Goal: Task Accomplishment & Management: Manage account settings

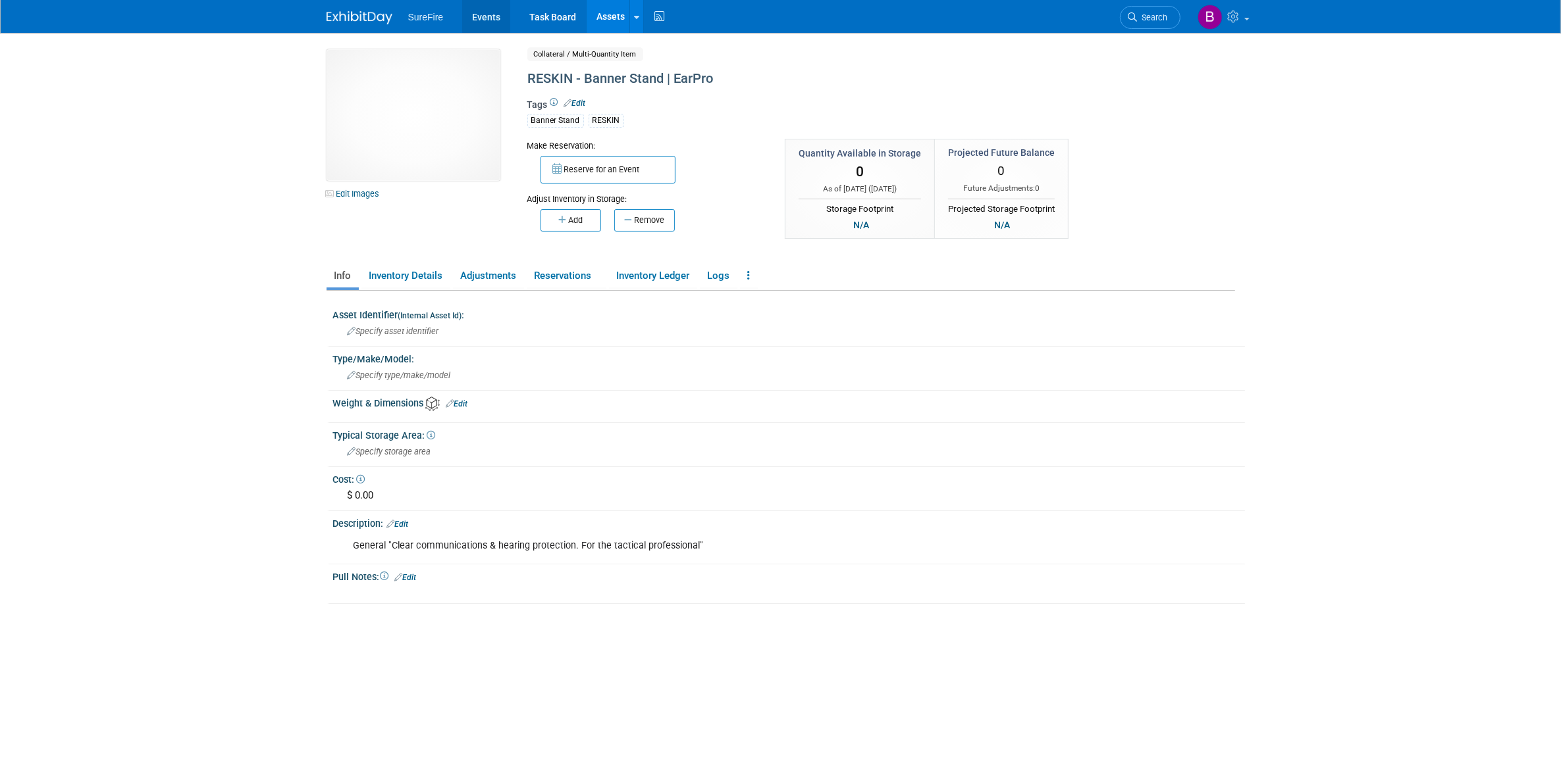
click at [495, 21] on link "Events" at bounding box center [486, 16] width 48 height 33
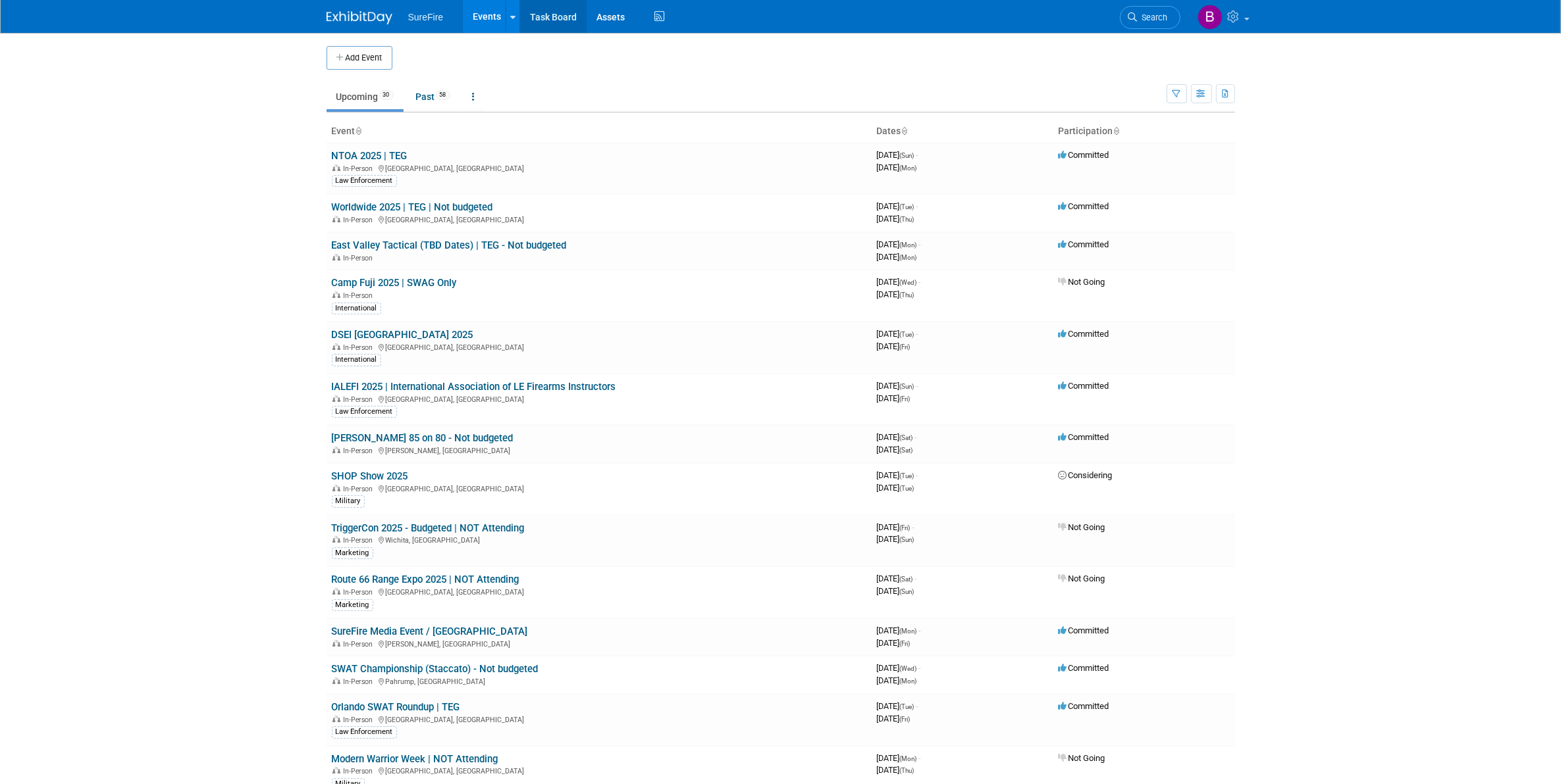
click at [538, 11] on link "Task Board" at bounding box center [553, 16] width 66 height 33
click at [383, 148] on td "NTOA 2025 | TEG In-Person Oxon Hill, MD Law Enforcement" at bounding box center [599, 168] width 545 height 52
click at [382, 153] on link "NTOA 2025 | TEG" at bounding box center [369, 155] width 75 height 12
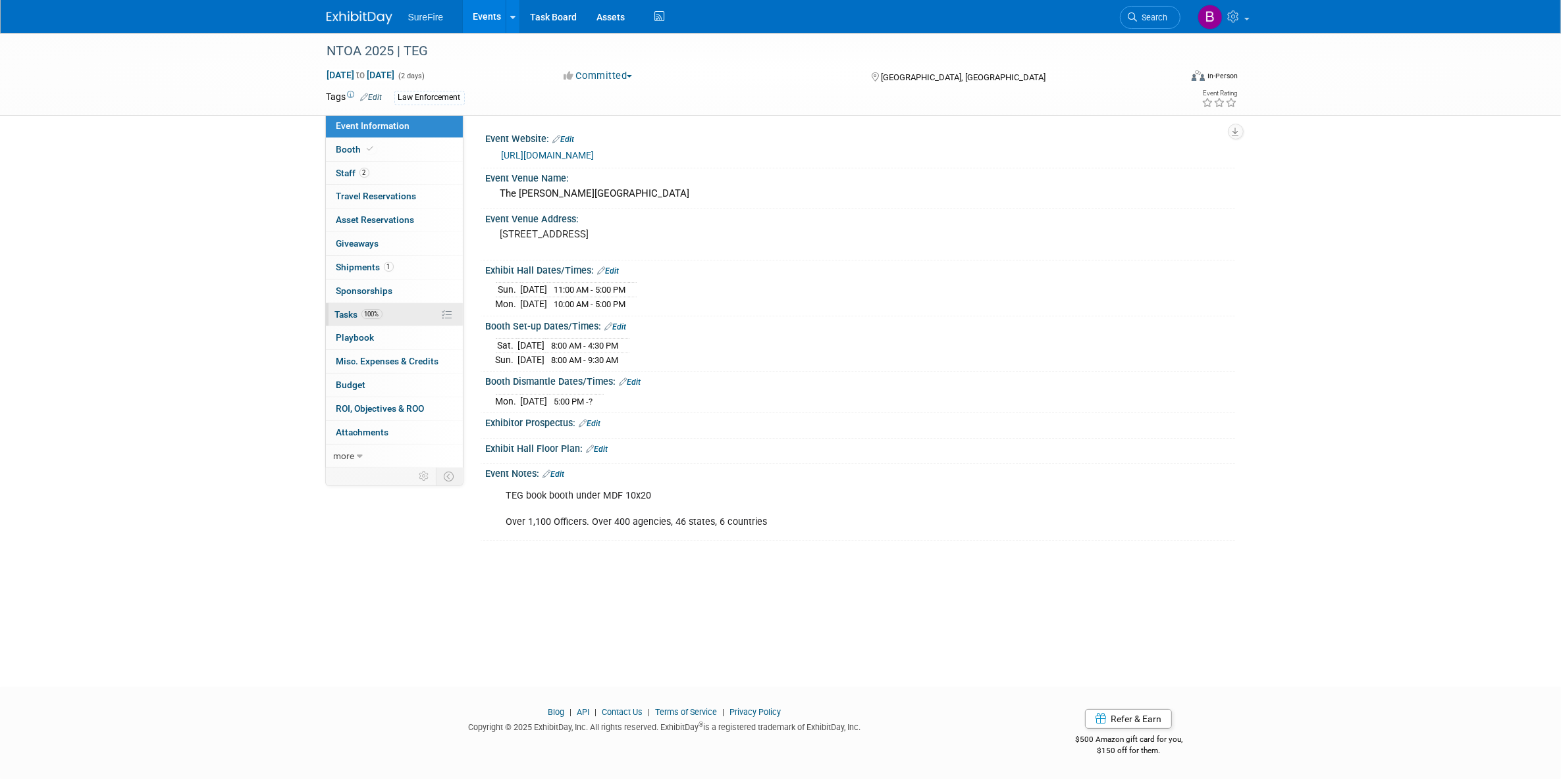
click at [346, 304] on link "100% Tasks 100%" at bounding box center [394, 314] width 137 height 23
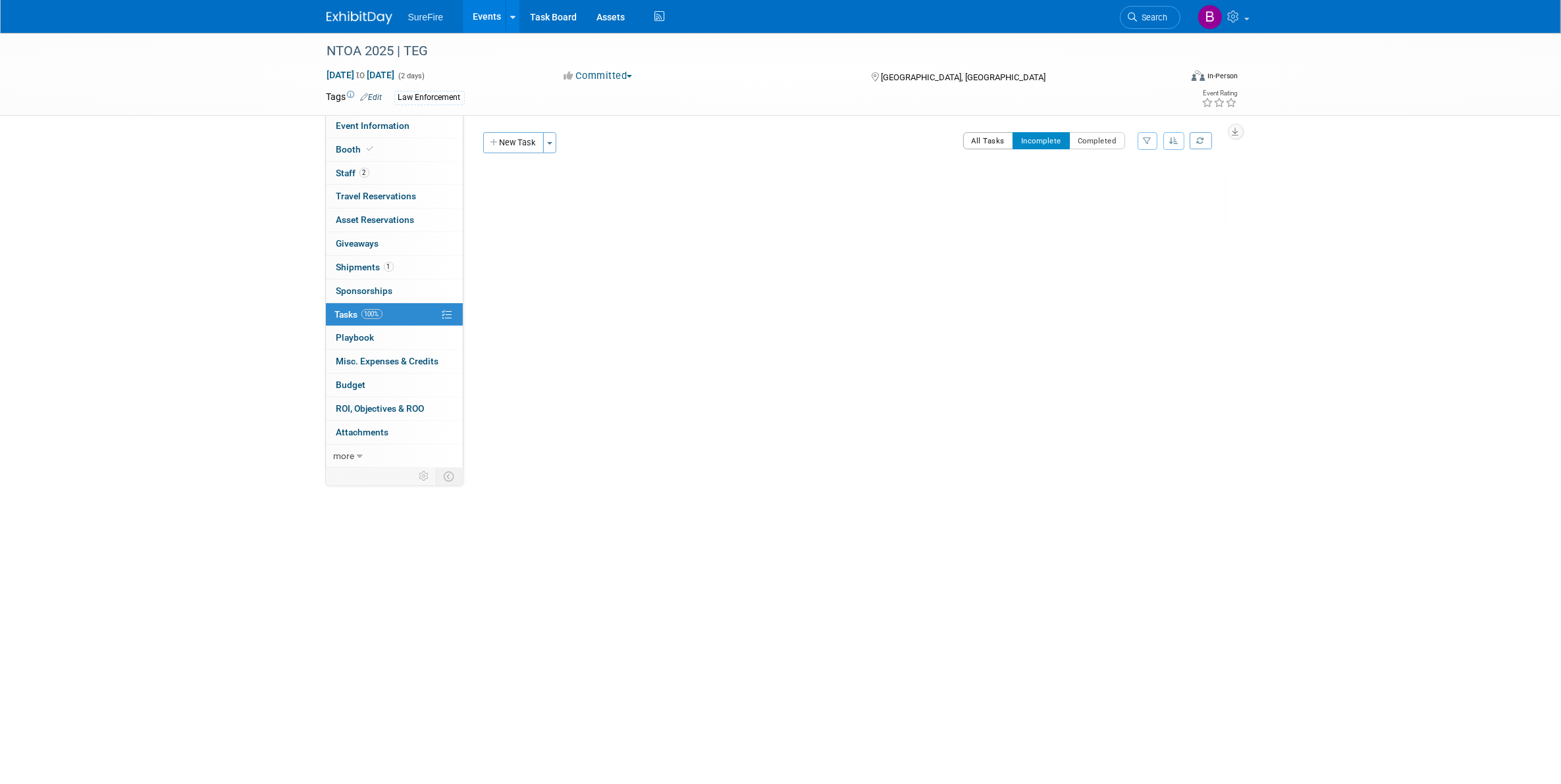
click at [963, 142] on button "All Tasks" at bounding box center [988, 141] width 51 height 17
click at [574, 199] on div "Booth Selection - Julie to advise 1" at bounding box center [843, 206] width 614 height 23
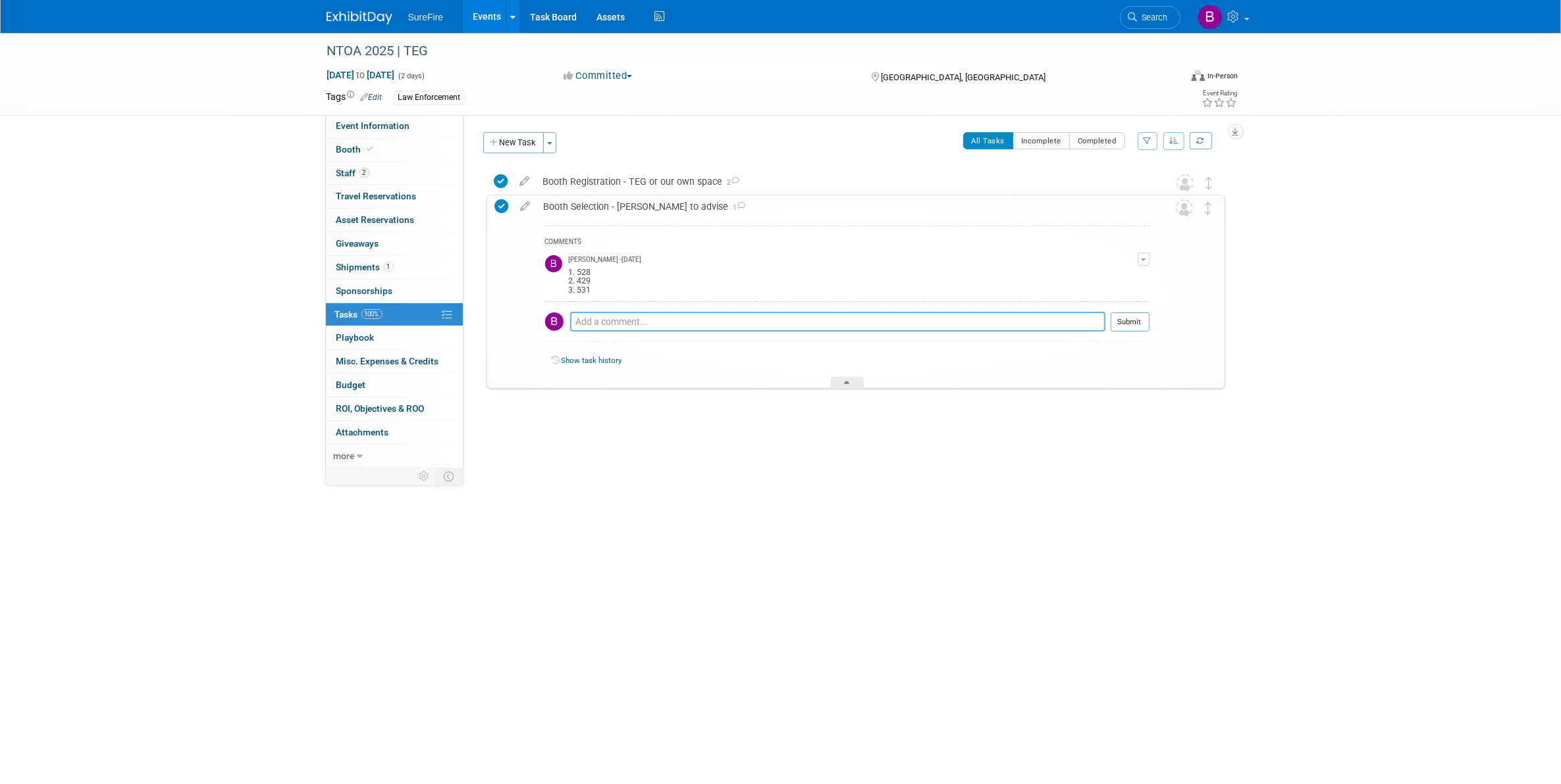
click at [621, 318] on textarea at bounding box center [838, 322] width 535 height 20
type textarea "Registered by TEG"
click at [1124, 317] on button "Submit" at bounding box center [1129, 322] width 39 height 20
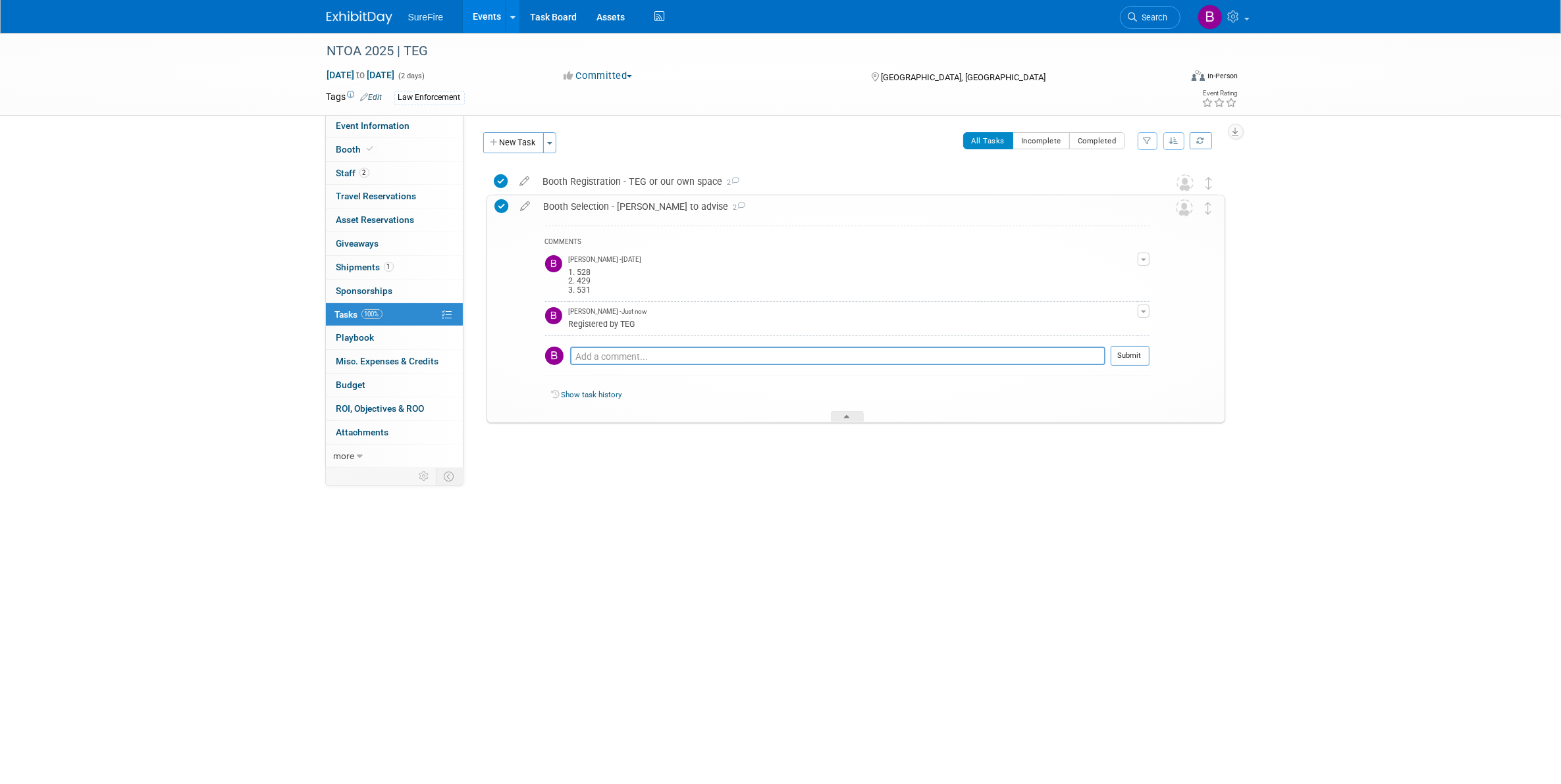
click at [378, 316] on span "100%" at bounding box center [371, 314] width 21 height 10
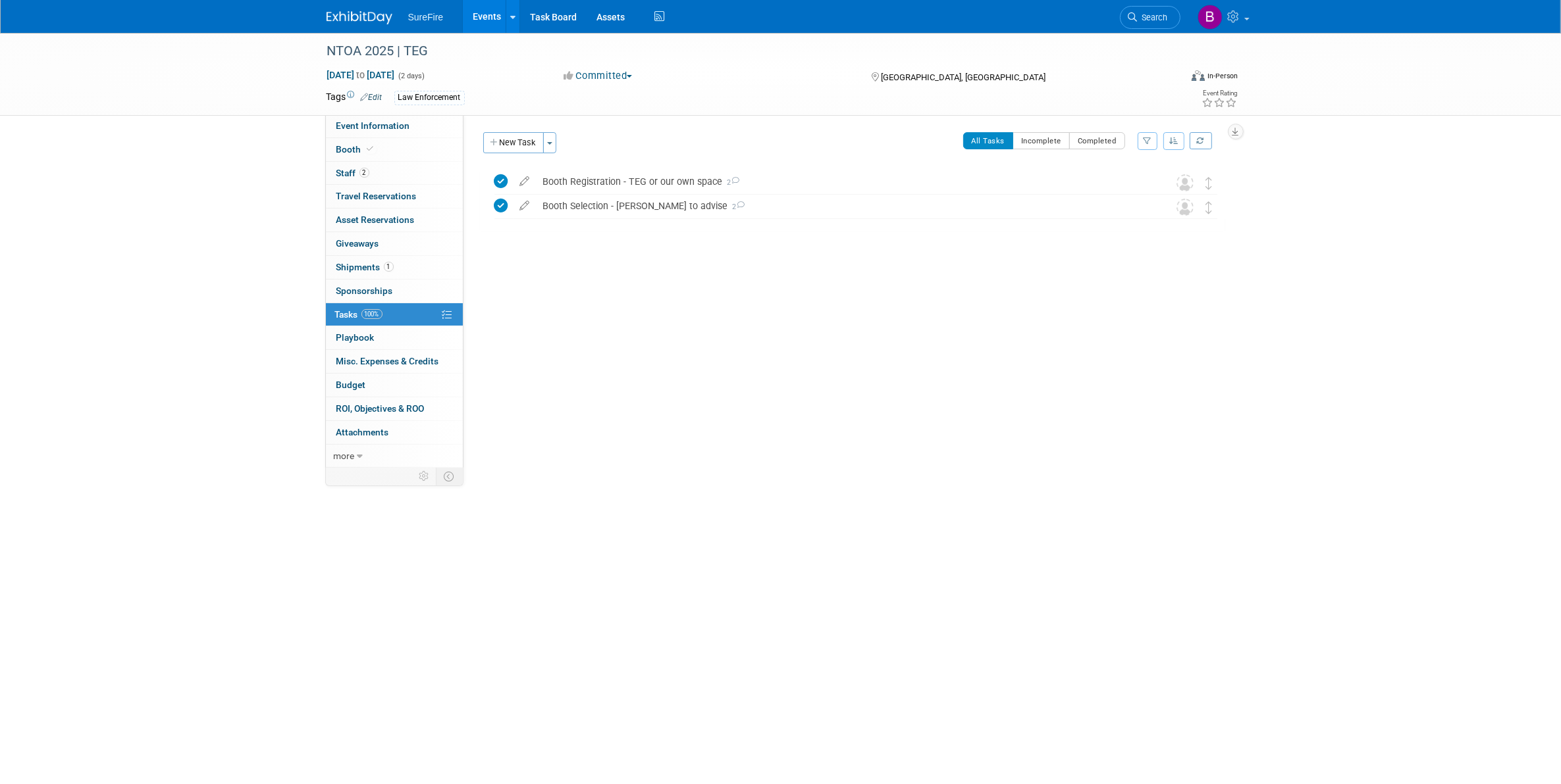
click at [490, 15] on link "Events" at bounding box center [486, 16] width 48 height 33
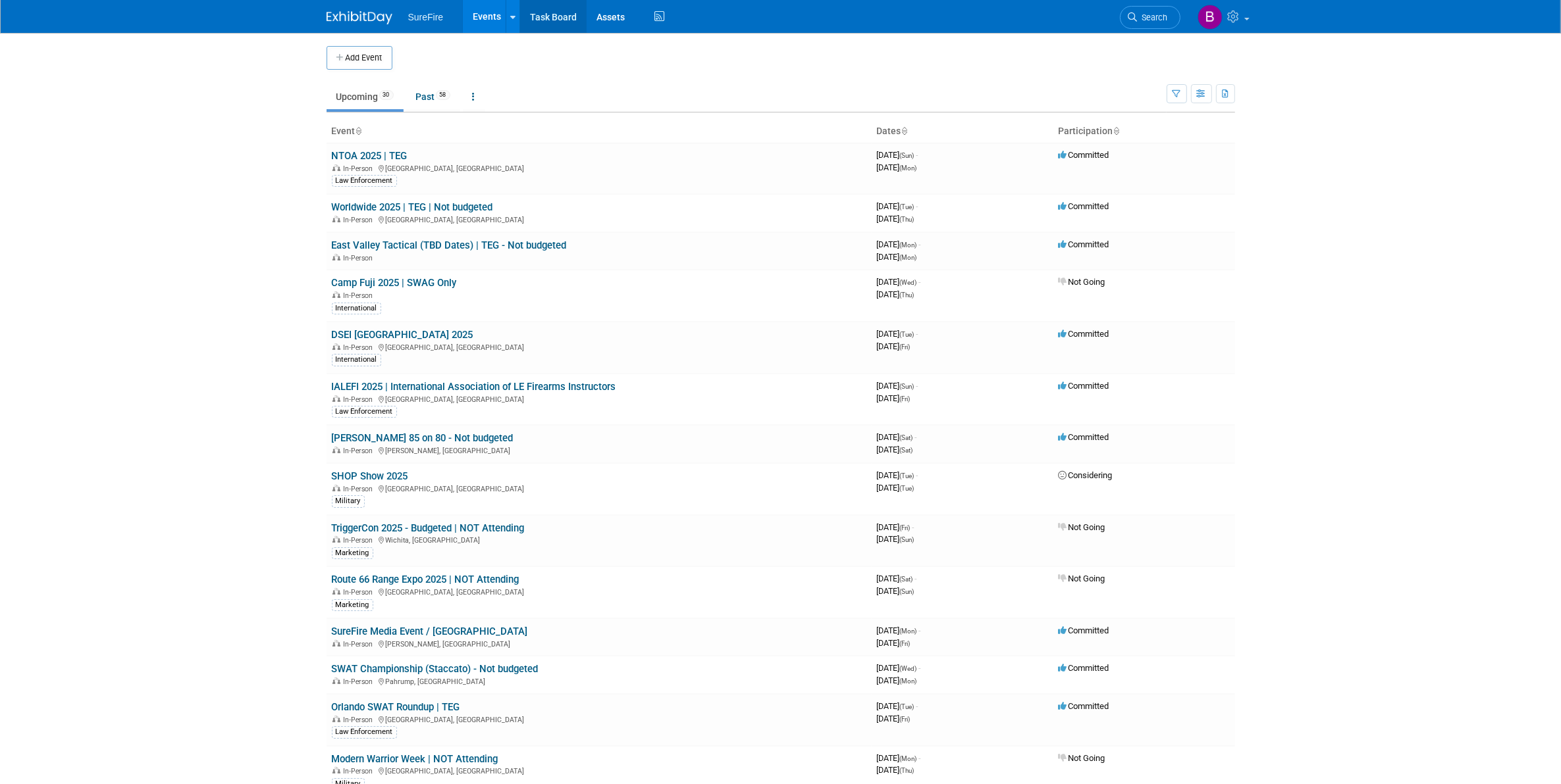
click at [574, 11] on link "Task Board" at bounding box center [553, 16] width 66 height 33
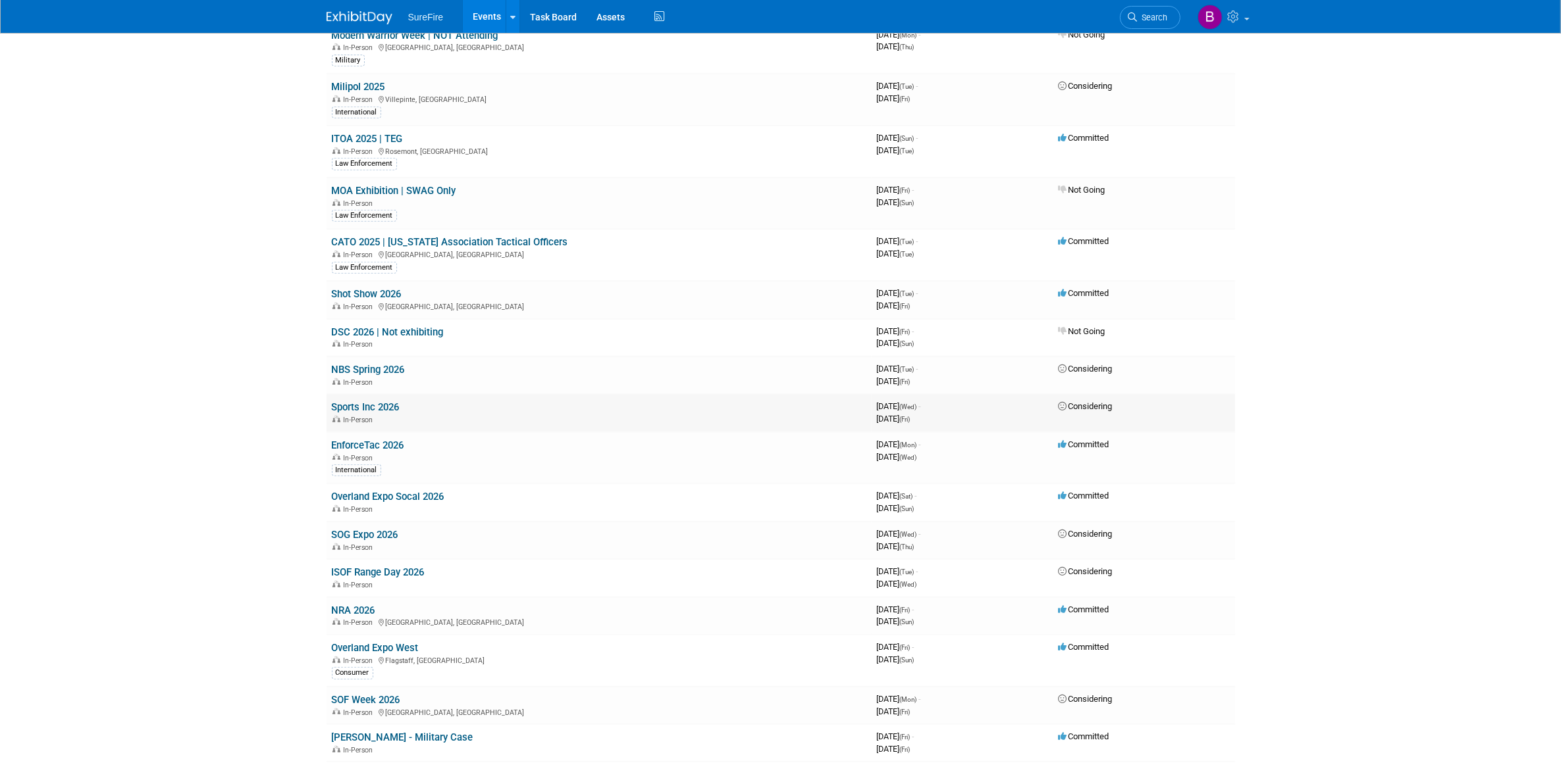
scroll to position [683, 0]
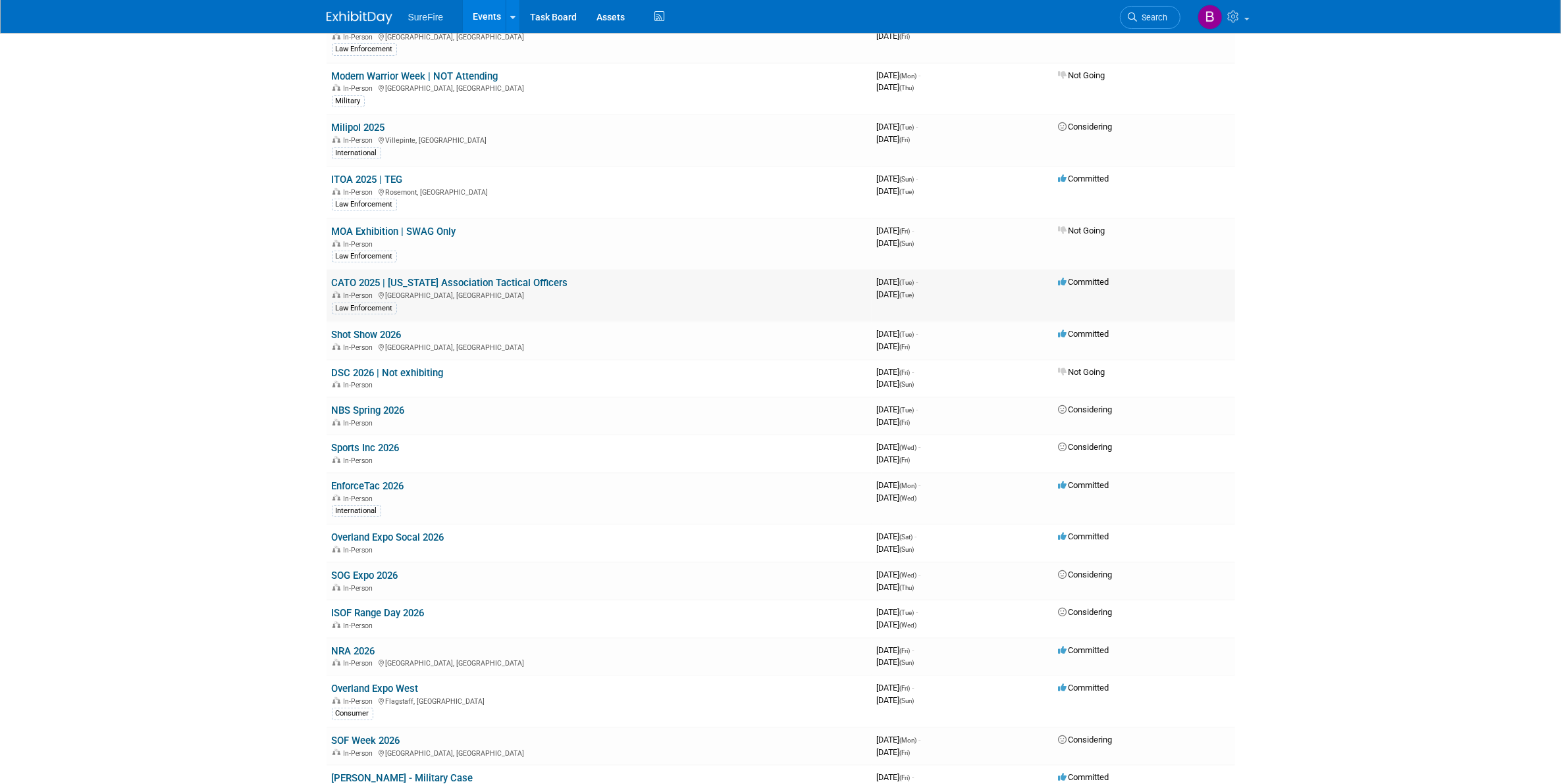
click at [367, 312] on td "CATO 2025 | California Association Tactical Officers In-Person San Diego, CA La…" at bounding box center [599, 295] width 545 height 52
click at [363, 331] on link "Shot Show 2026" at bounding box center [367, 335] width 70 height 12
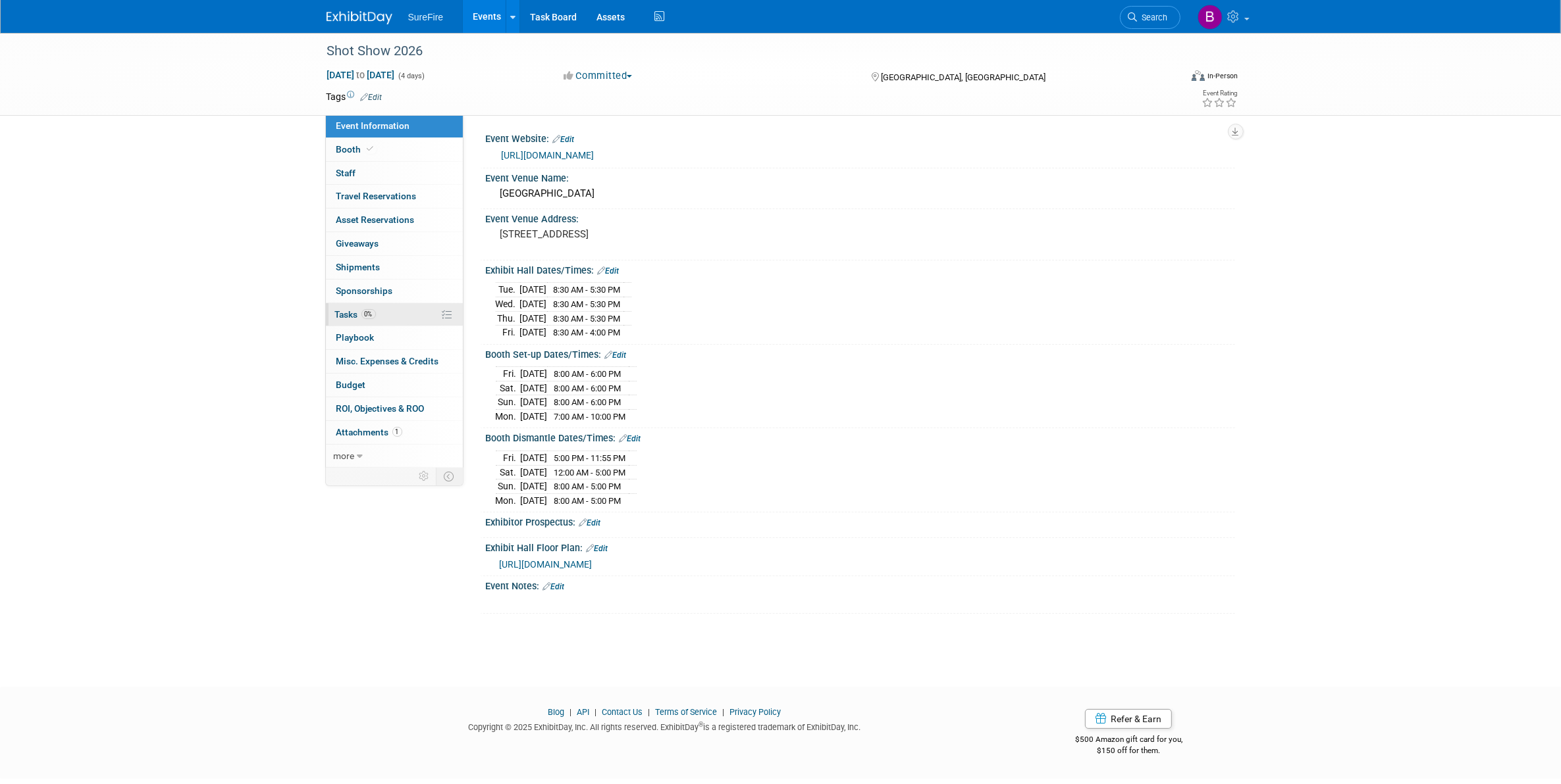
click at [418, 322] on link "0% Tasks 0%" at bounding box center [394, 314] width 137 height 23
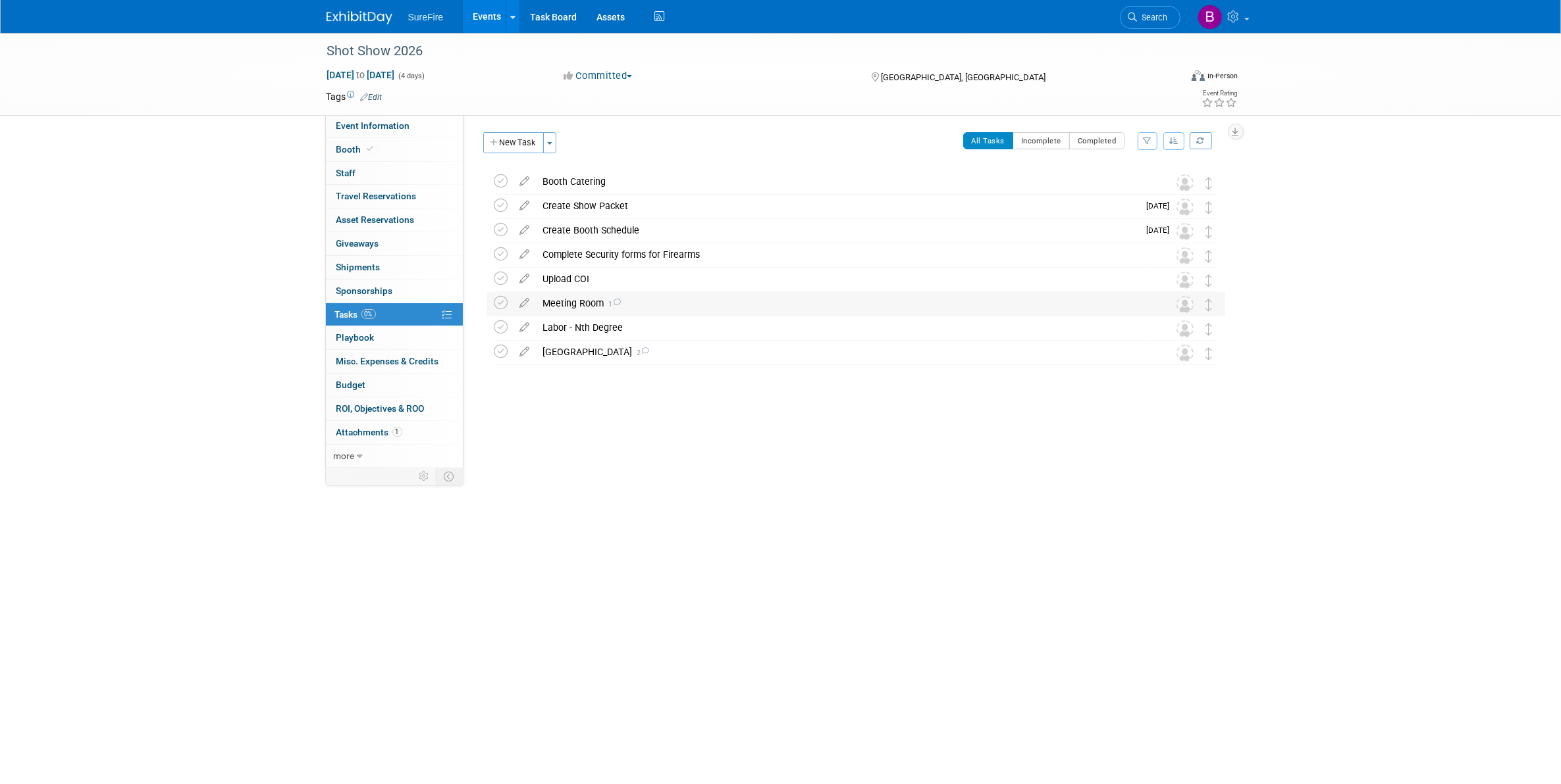
click at [580, 297] on div "Meeting Room 1" at bounding box center [843, 303] width 614 height 23
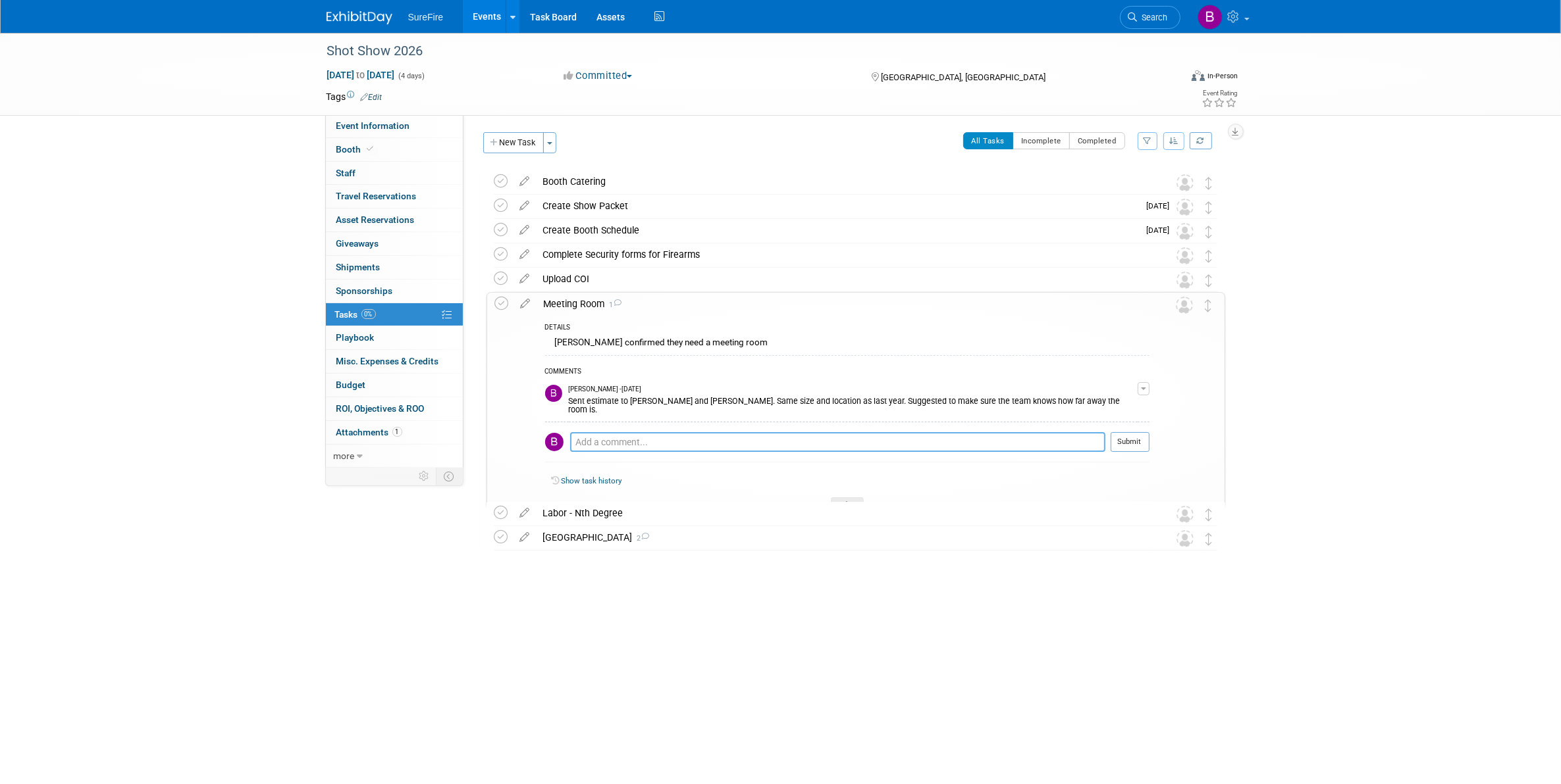
click at [626, 441] on textarea at bounding box center [838, 442] width 535 height 20
type textarea "Approved by Tom. Waiting for agreement from Luigi"
click at [1146, 432] on button "Submit" at bounding box center [1129, 442] width 39 height 20
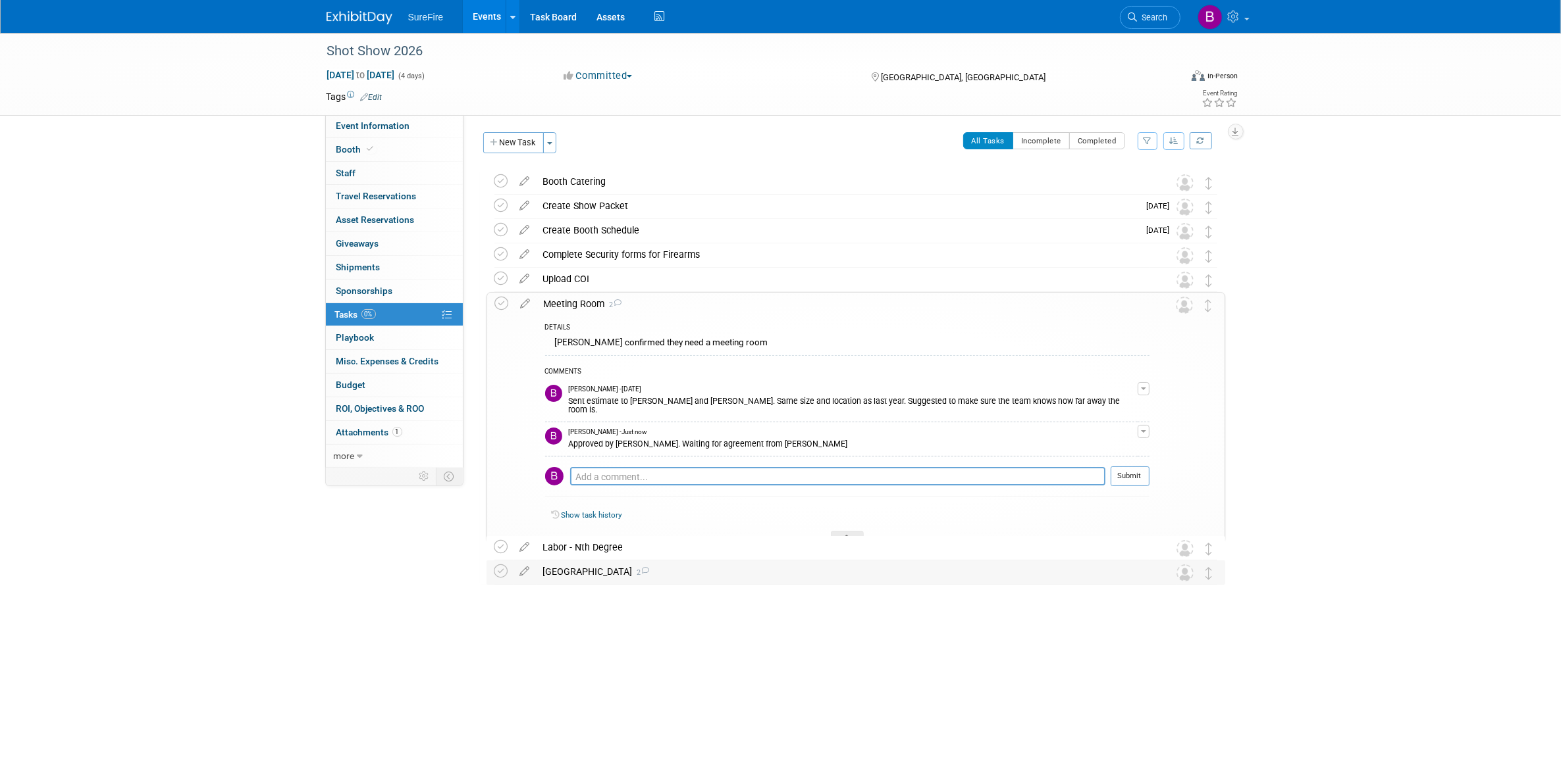
click at [609, 578] on div "Venetian Hotel Room Block 2" at bounding box center [843, 572] width 614 height 23
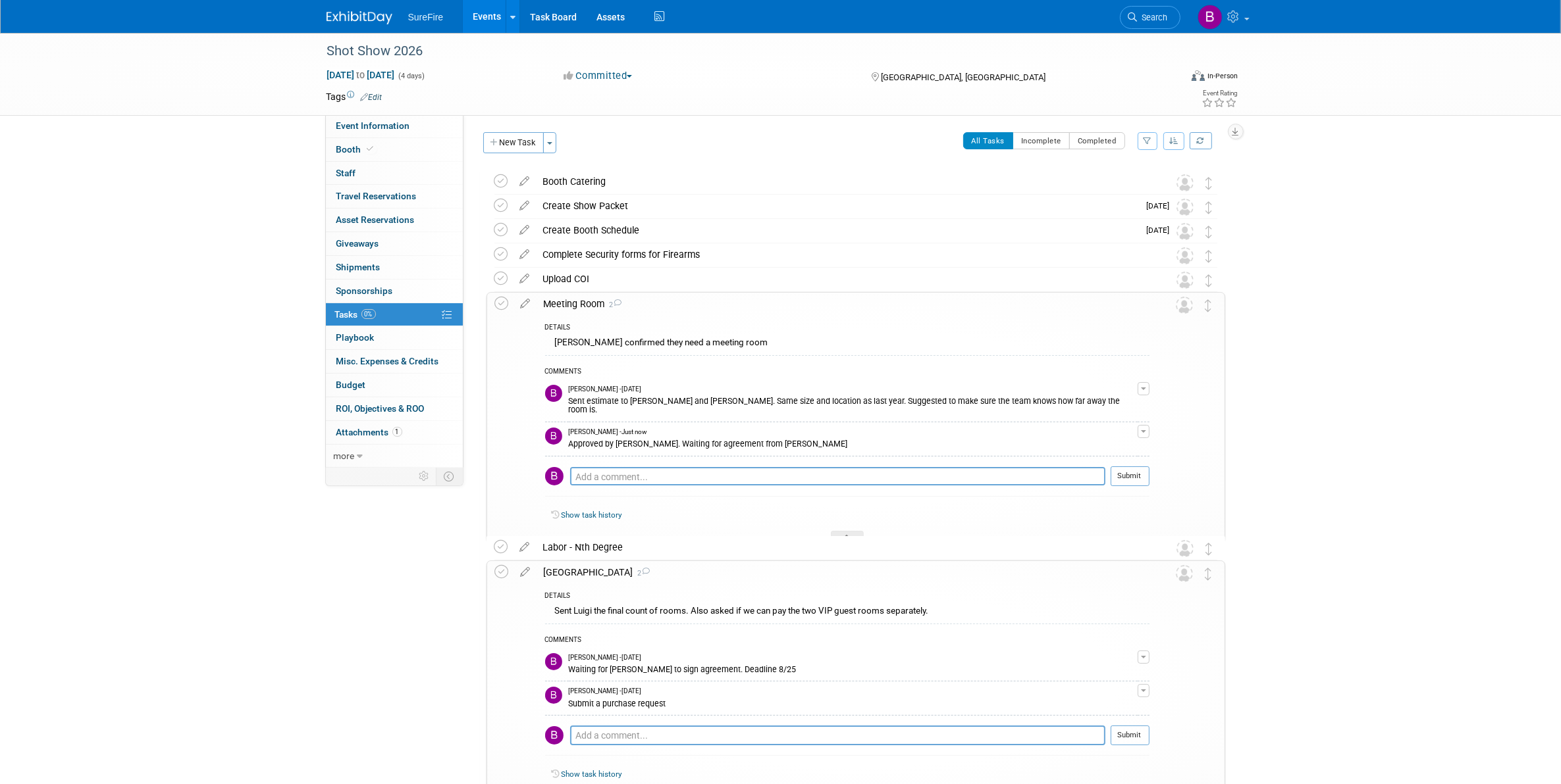
click at [690, 722] on div "COMMENTS Bree Yoshikawa - 4 days ago Waiting for Sean to sign agreement. Deadli…" at bounding box center [847, 694] width 604 height 140
click at [692, 736] on textarea at bounding box center [838, 736] width 535 height 20
type textarea "Contract updated. Pending Sean's signature"
drag, startPoint x: 1149, startPoint y: 738, endPoint x: 1107, endPoint y: 754, distance: 44.9
click at [1146, 739] on tr "Venetian Hotel Room Block 2 DETAILS Sent Luigi the final count of rooms. Also a…" at bounding box center [855, 681] width 722 height 240
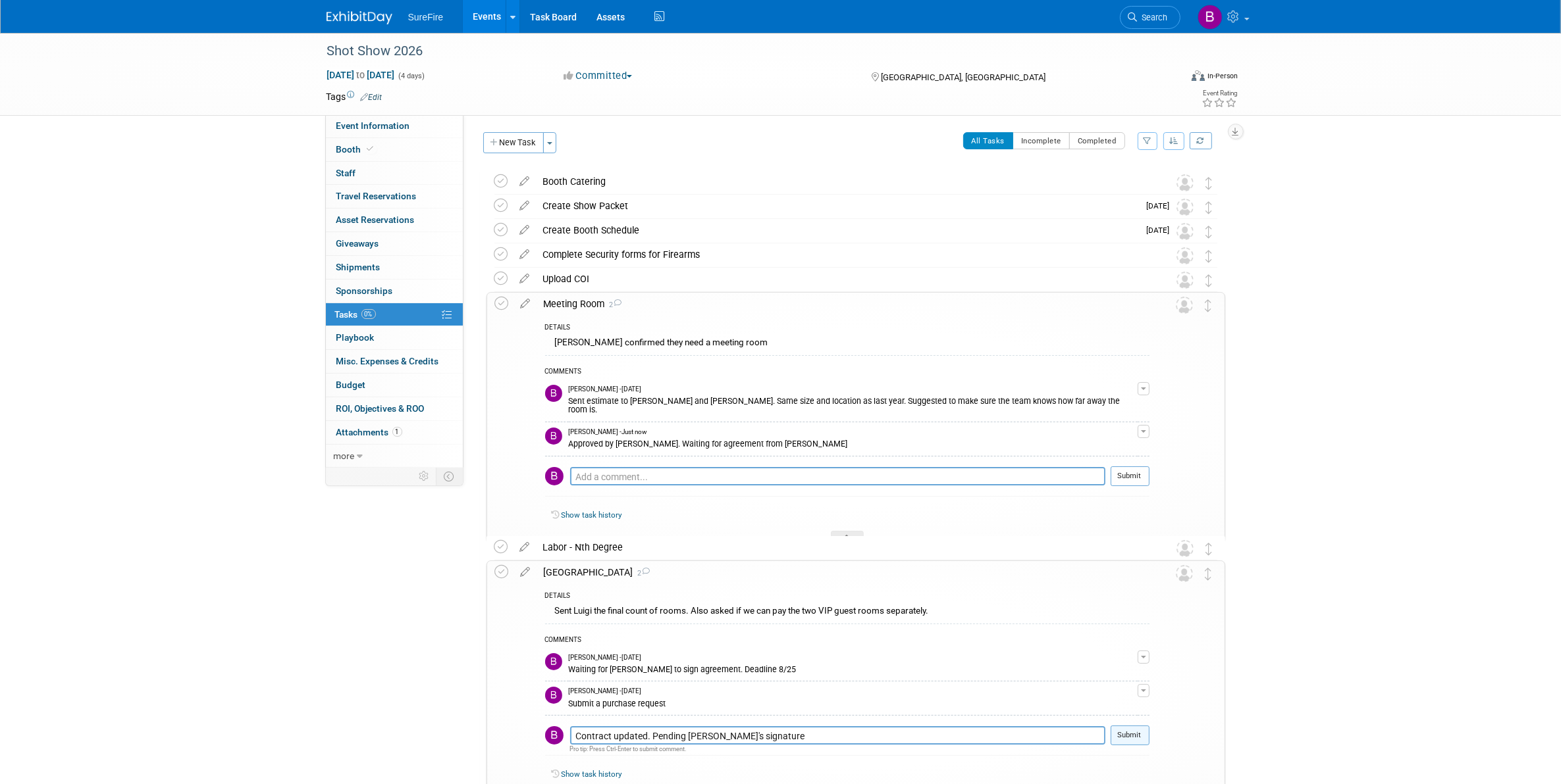
click at [1110, 750] on td "Submit" at bounding box center [1127, 740] width 44 height 30
click at [1123, 734] on button "Submit" at bounding box center [1129, 736] width 39 height 20
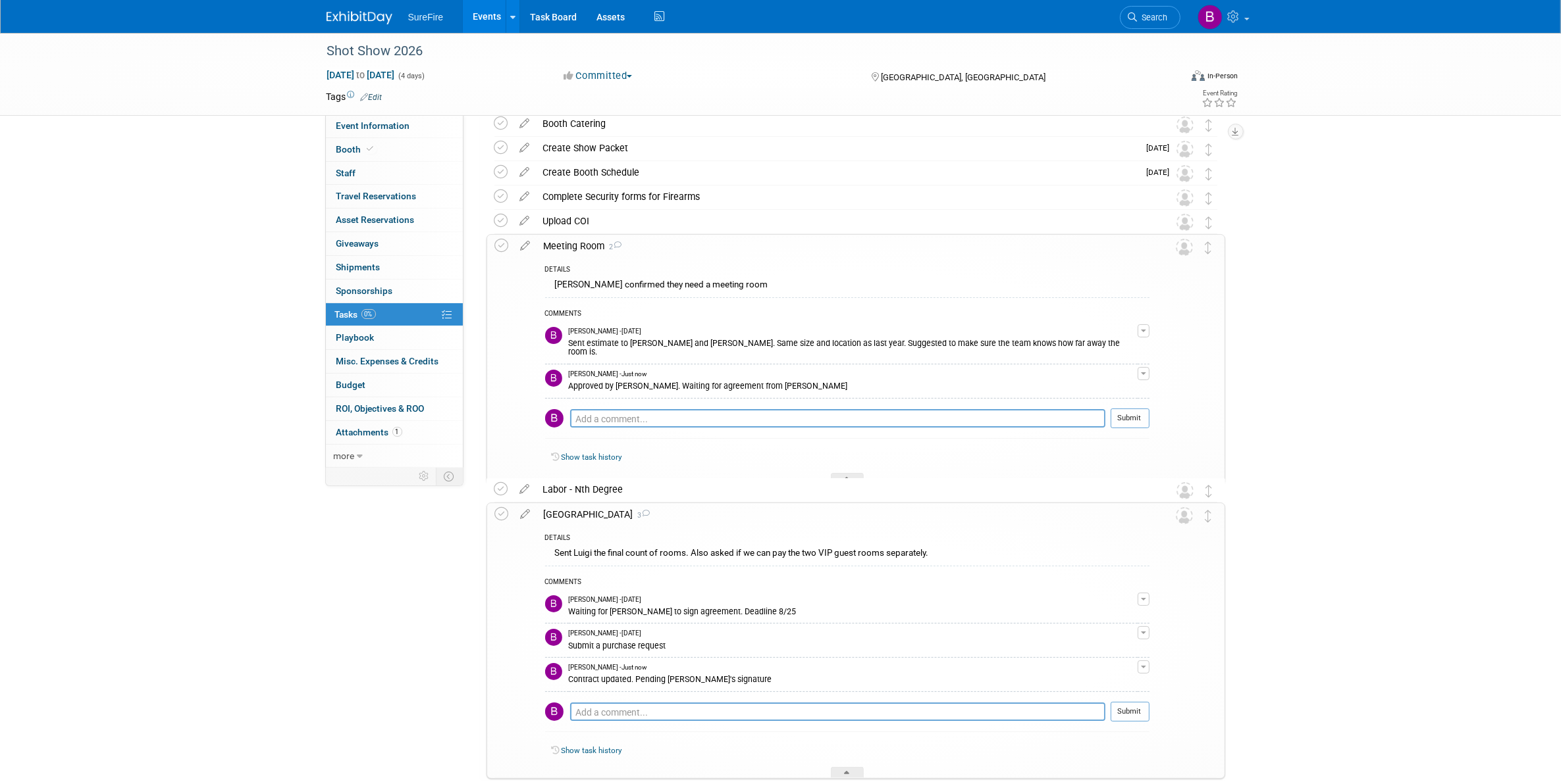
scroll to position [135, 0]
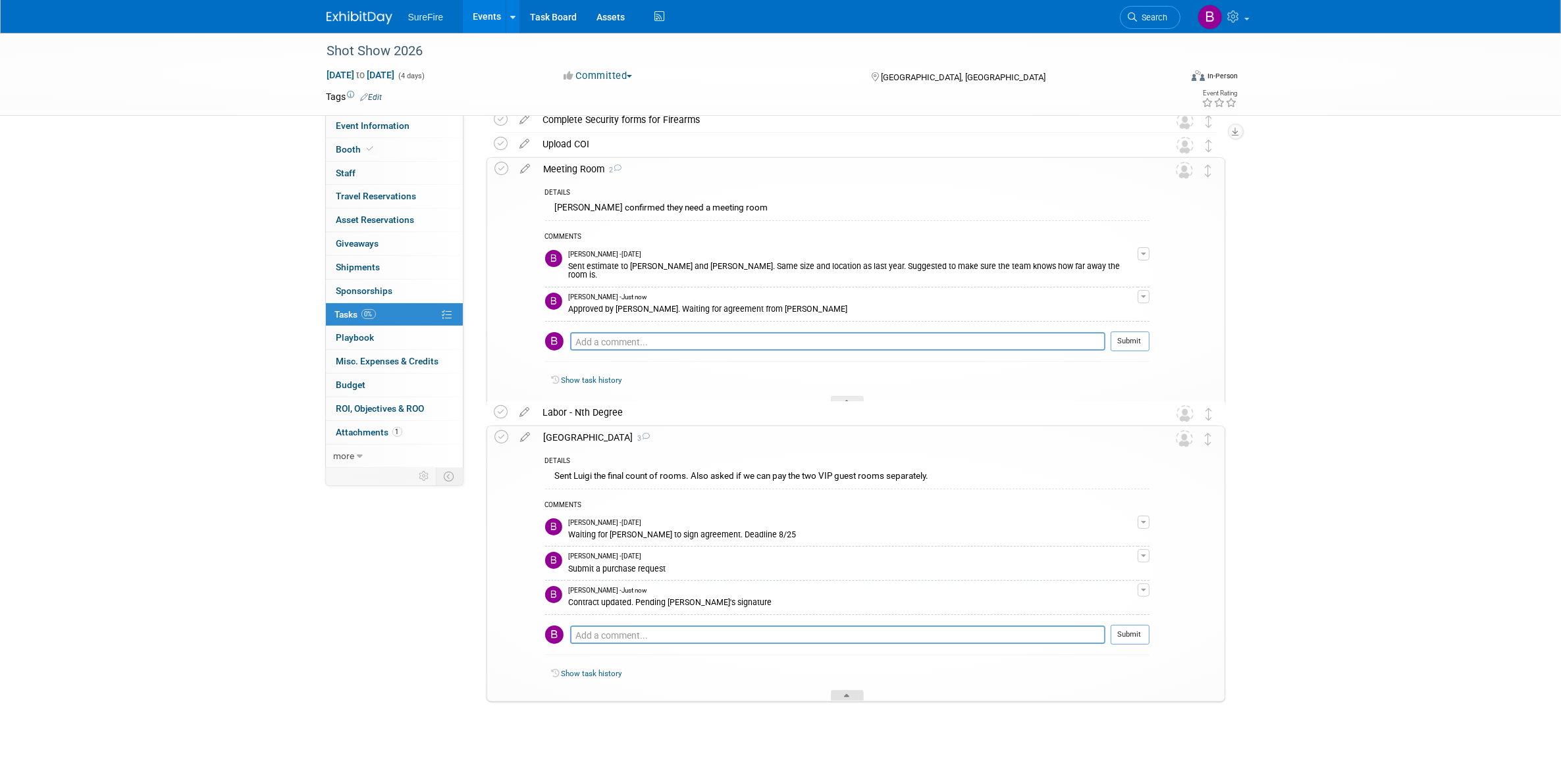
click at [853, 692] on div at bounding box center [847, 696] width 33 height 11
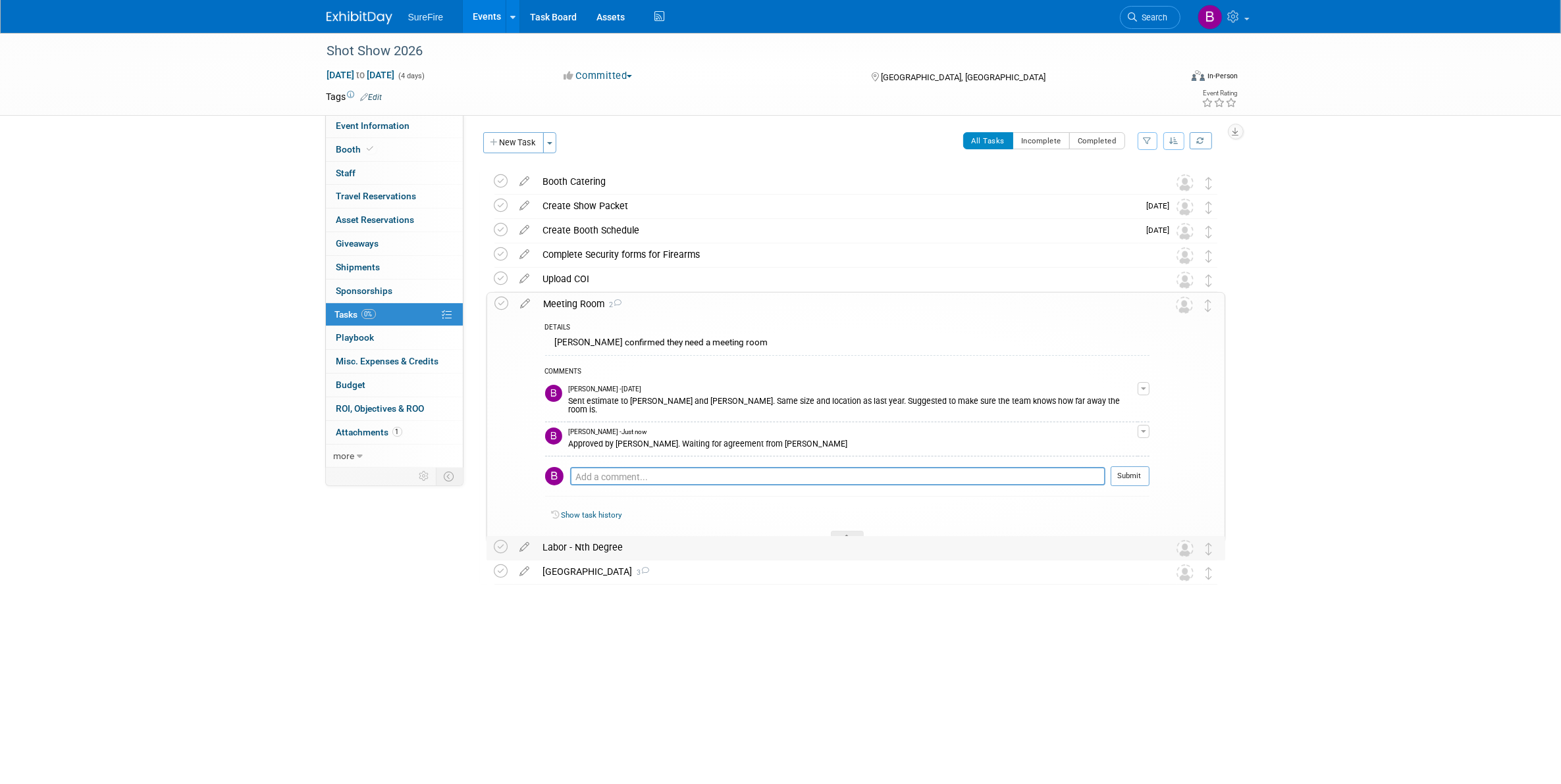
click at [620, 551] on div "Labor - Nth Degree" at bounding box center [843, 547] width 614 height 23
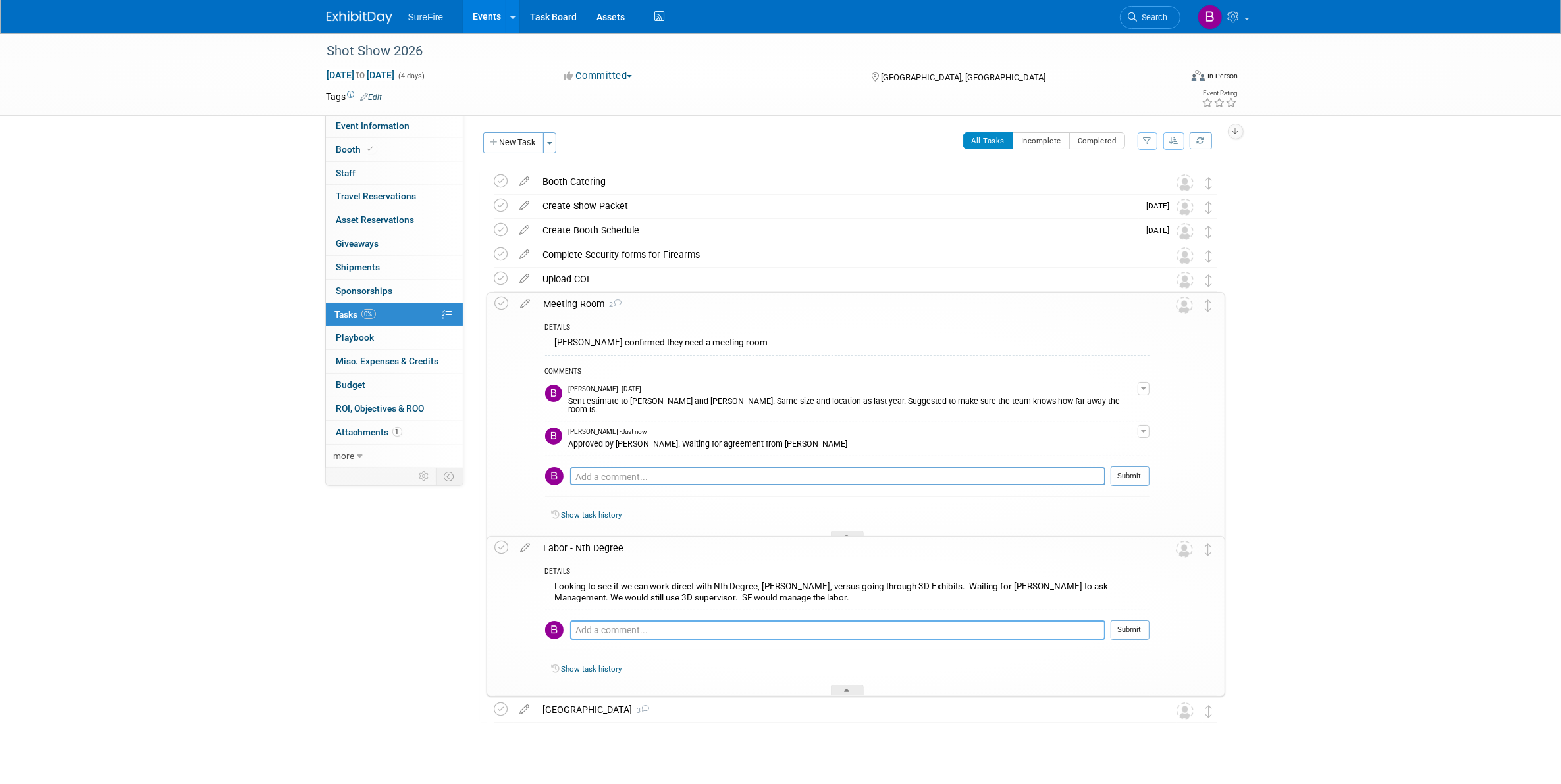
click at [652, 632] on textarea at bounding box center [838, 631] width 535 height 20
click at [853, 691] on div at bounding box center [847, 691] width 33 height 11
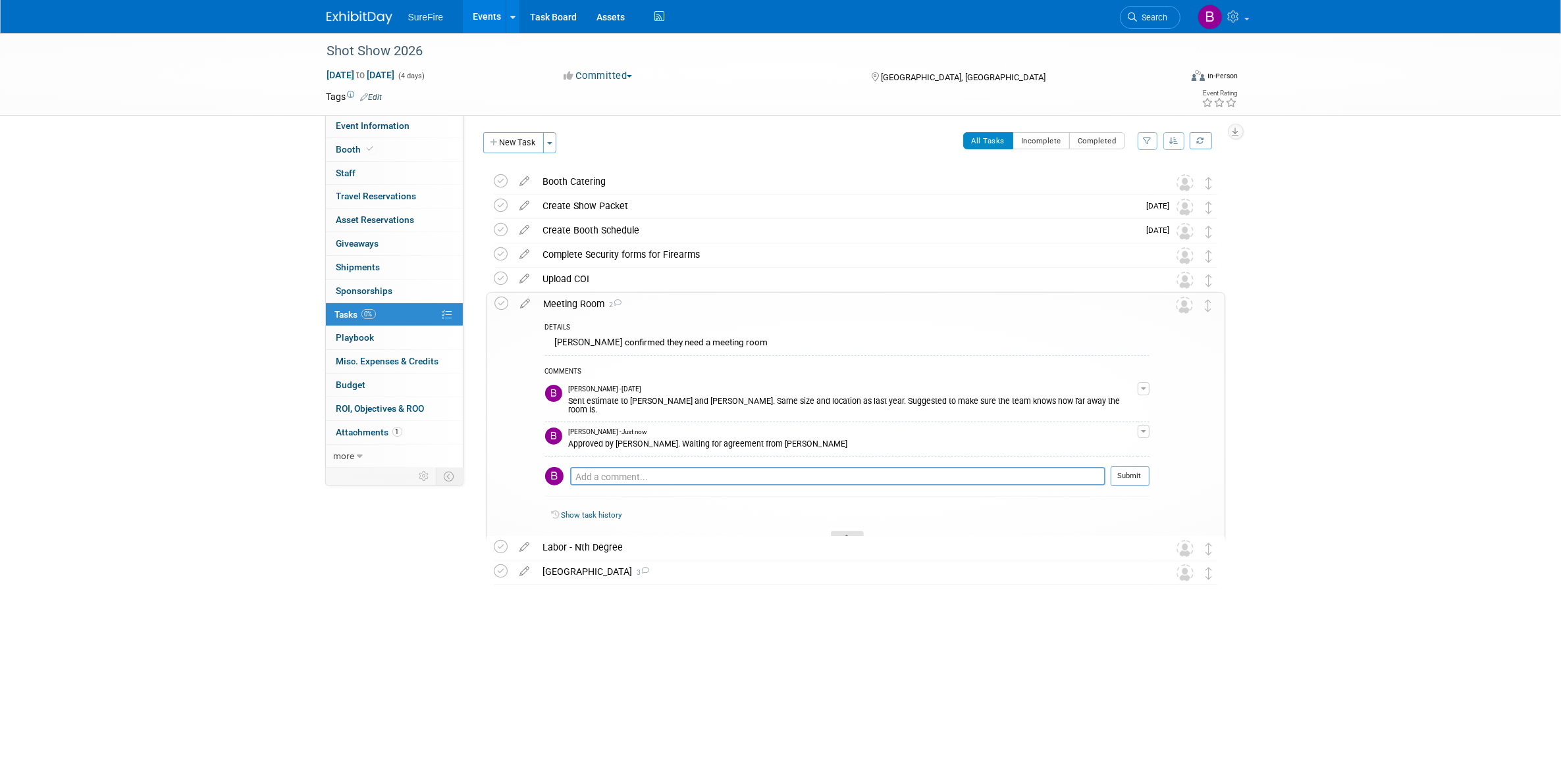
click at [840, 531] on div at bounding box center [847, 536] width 33 height 11
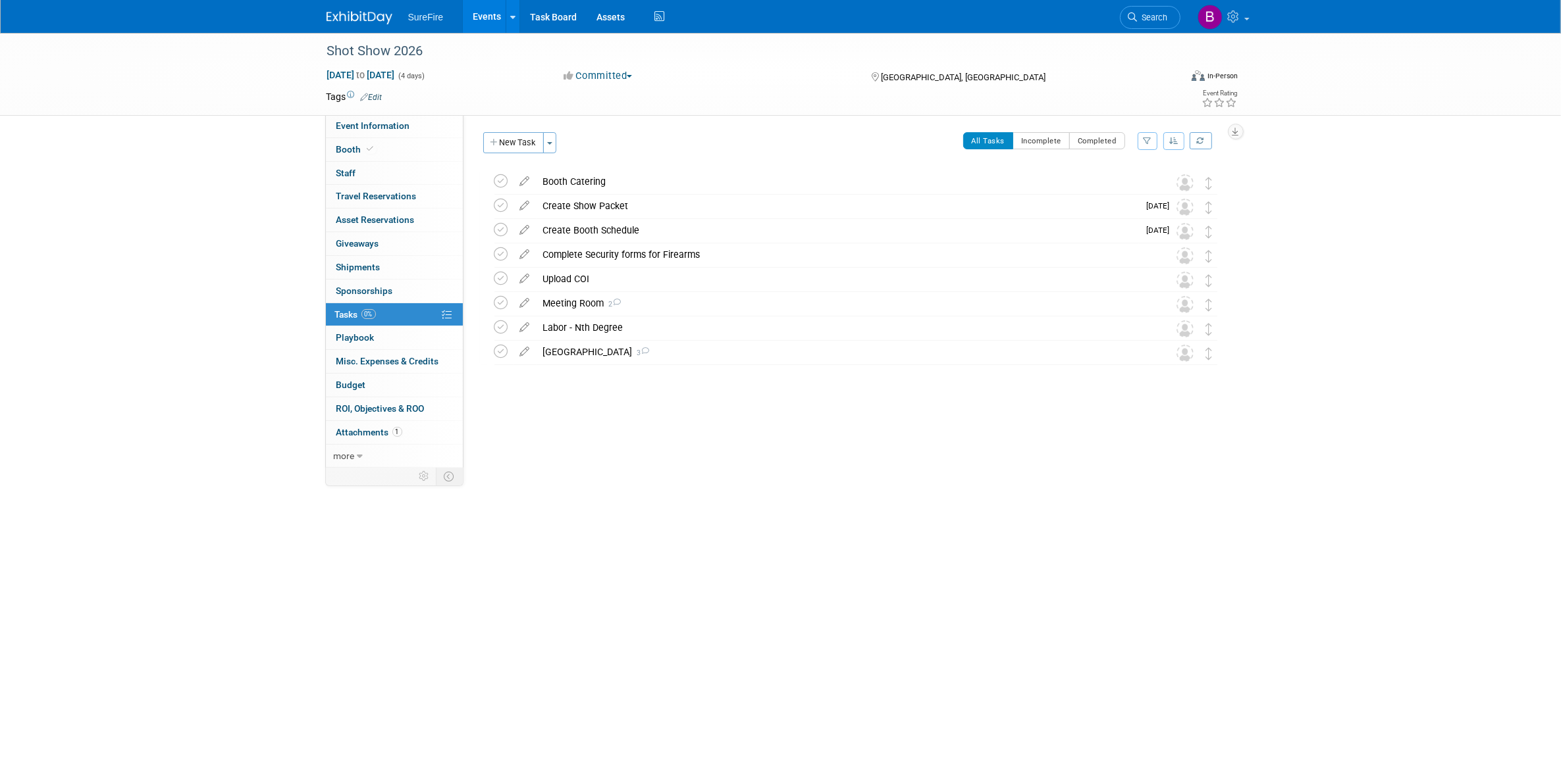
click at [351, 315] on span "Tasks 0%" at bounding box center [355, 315] width 41 height 11
click at [354, 333] on span "Playbook 0" at bounding box center [356, 338] width 38 height 11
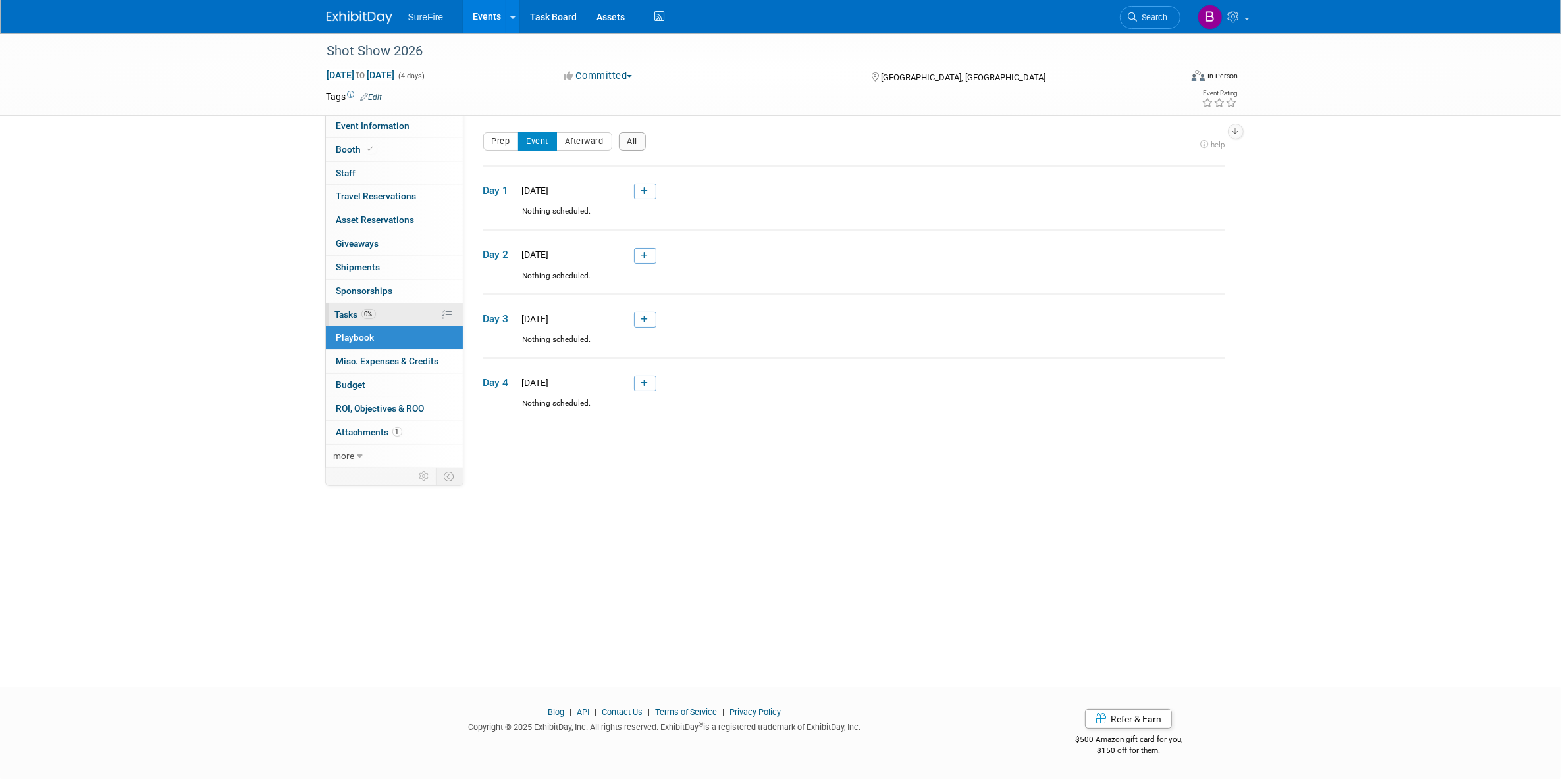
click at [357, 303] on link "0% Tasks 0%" at bounding box center [394, 314] width 137 height 23
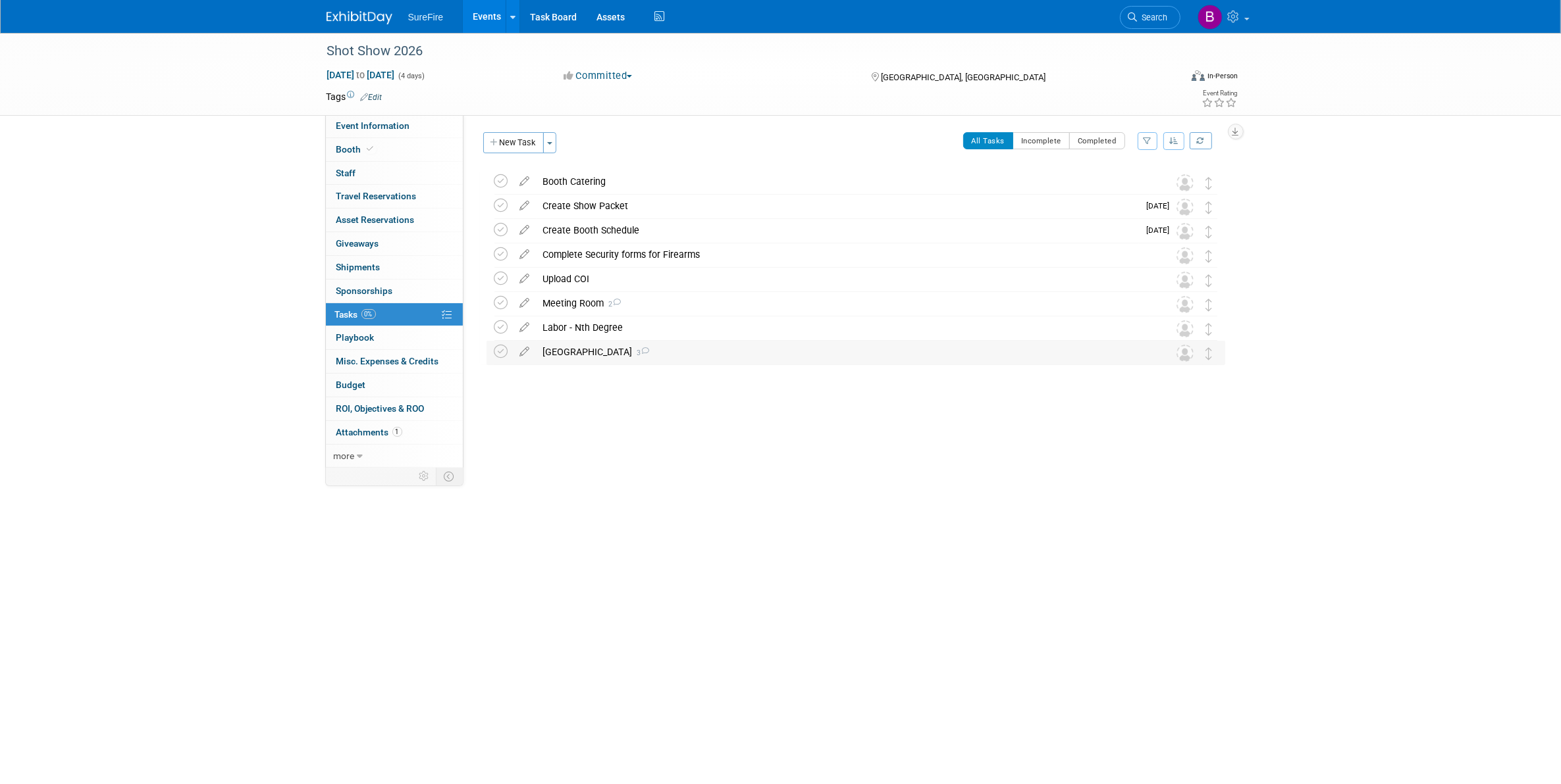
click at [566, 346] on div "Venetian Hotel Room Block 3" at bounding box center [843, 352] width 614 height 23
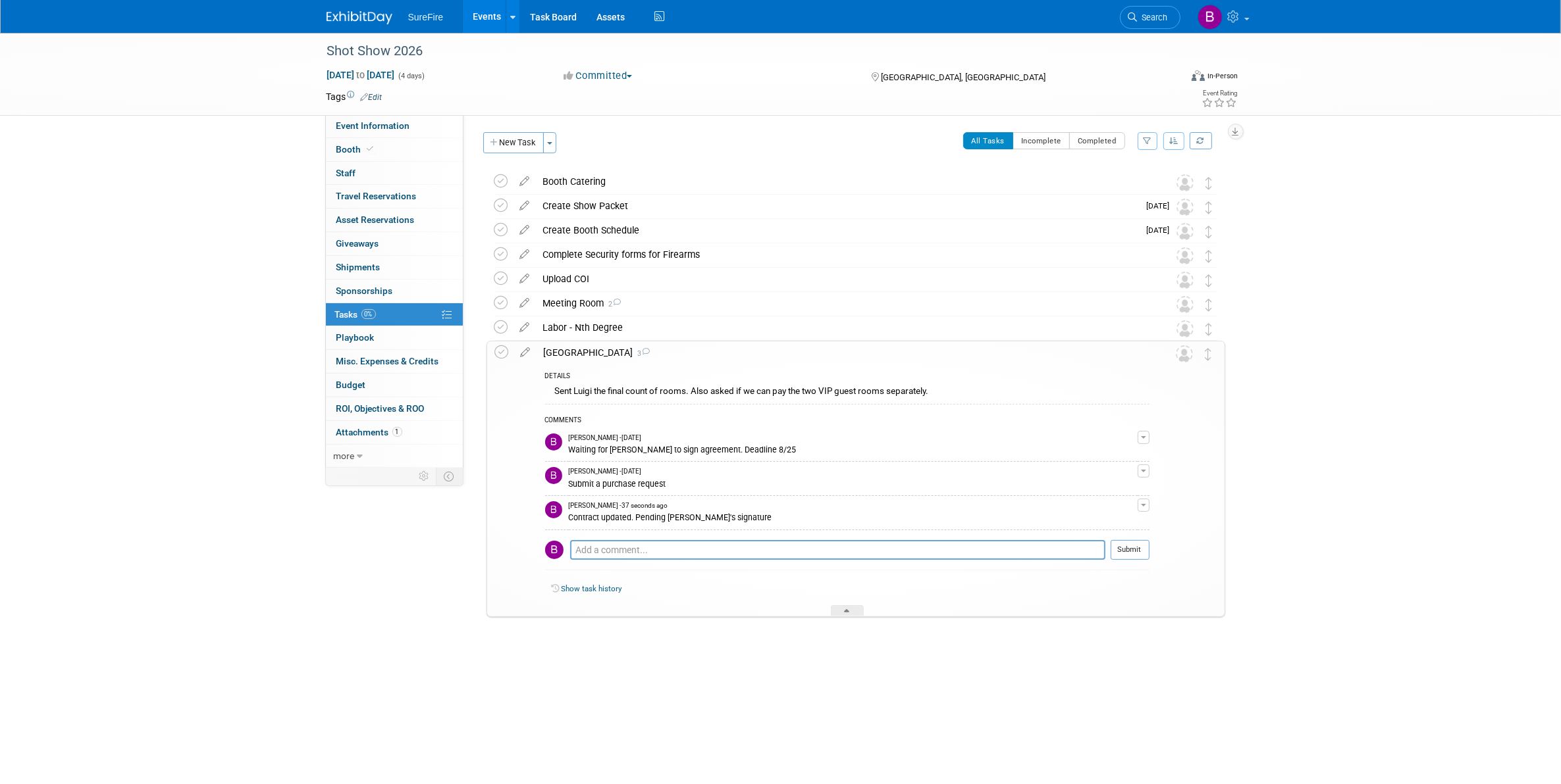
click at [566, 346] on div "Venetian Hotel Room Block 3" at bounding box center [843, 352] width 612 height 23
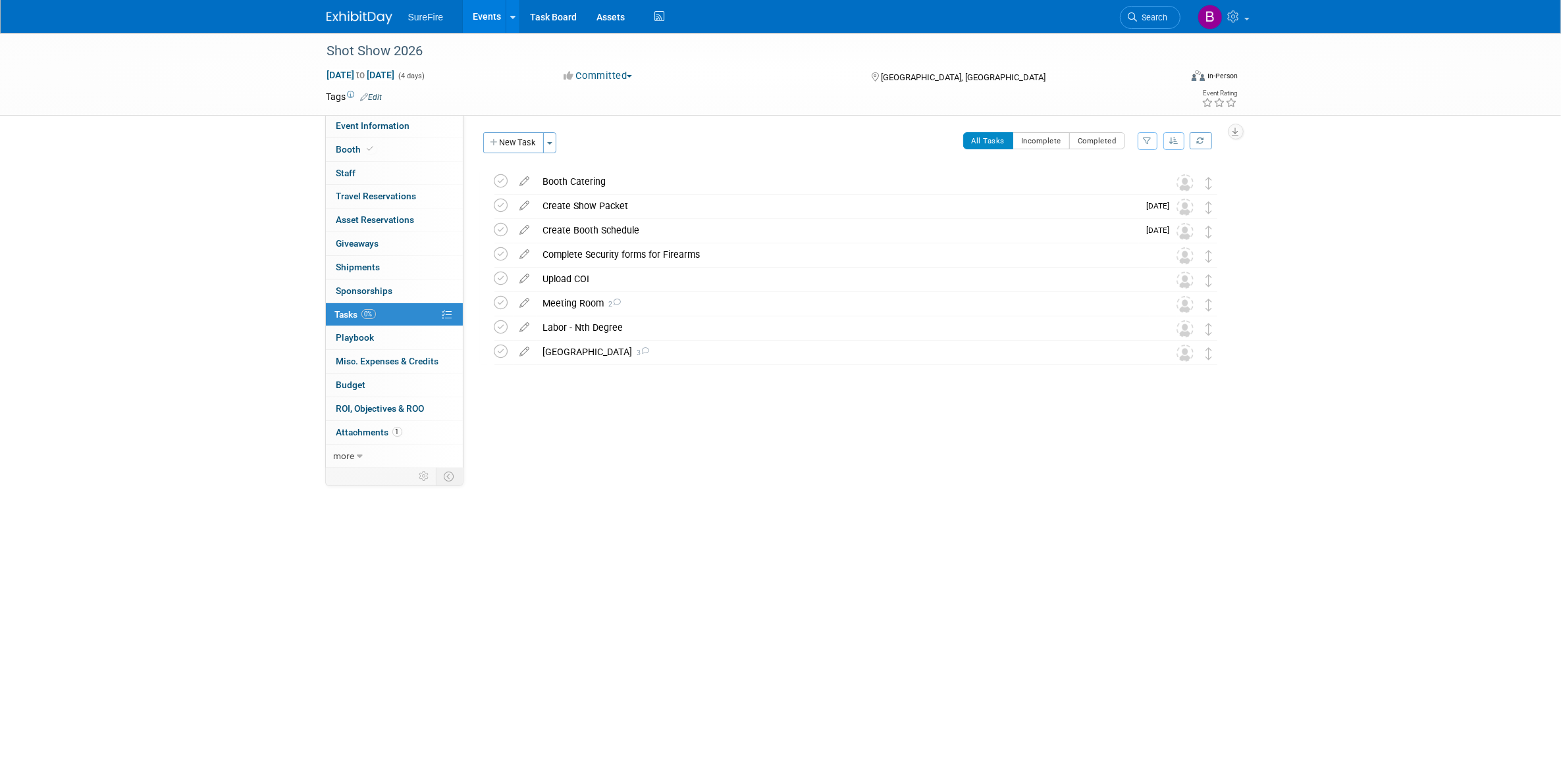
click at [485, 7] on link "Events" at bounding box center [486, 16] width 48 height 33
